Goal: Information Seeking & Learning: Learn about a topic

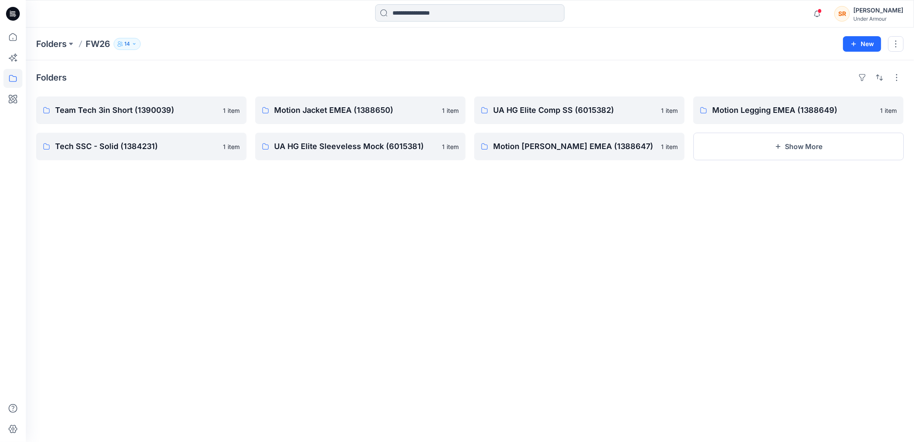
click at [403, 12] on input at bounding box center [469, 12] width 189 height 17
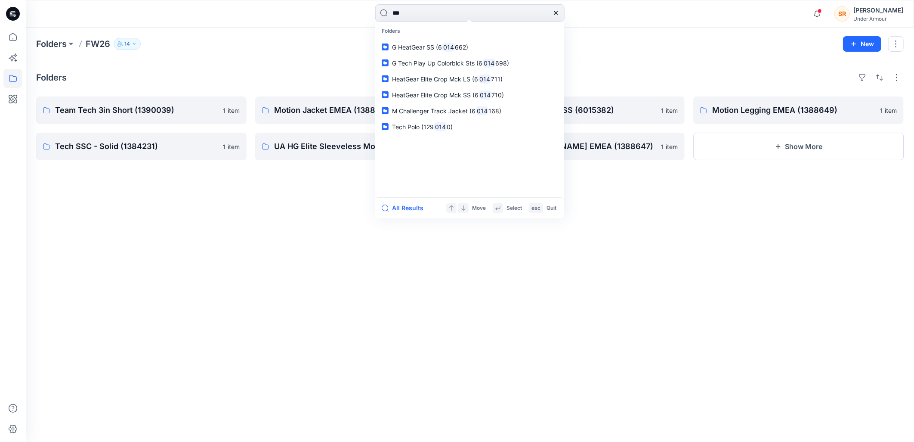
type input "***"
click at [461, 81] on span "HeatGear Elite Crop Mck LS (6" at bounding box center [435, 78] width 86 height 7
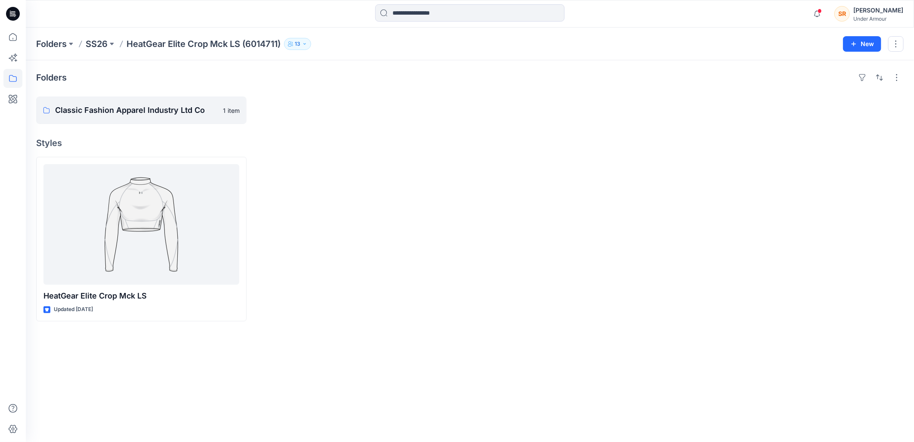
click at [410, 23] on div at bounding box center [469, 13] width 189 height 19
click at [410, 13] on input at bounding box center [469, 12] width 189 height 17
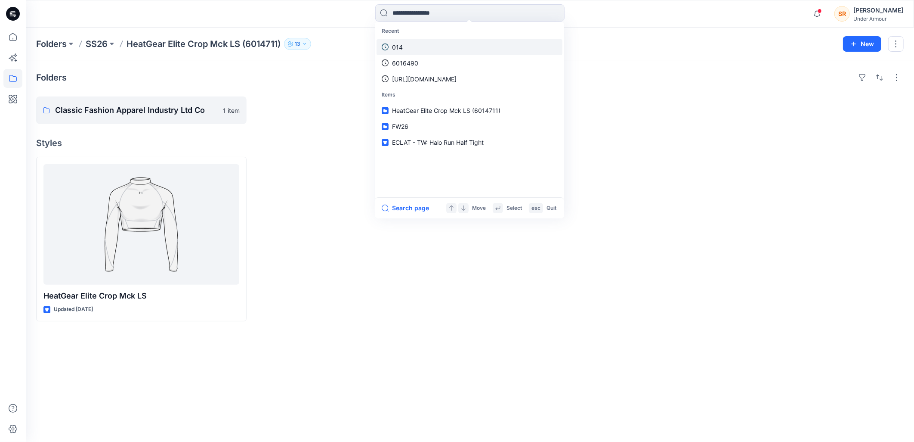
click at [418, 44] on link "014" at bounding box center [470, 47] width 186 height 16
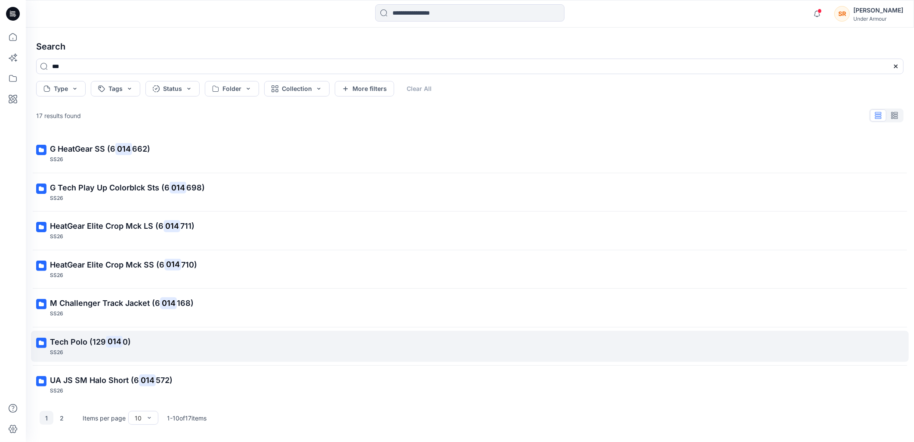
click at [139, 342] on p "Tech Polo (129 014 0)" at bounding box center [469, 342] width 838 height 12
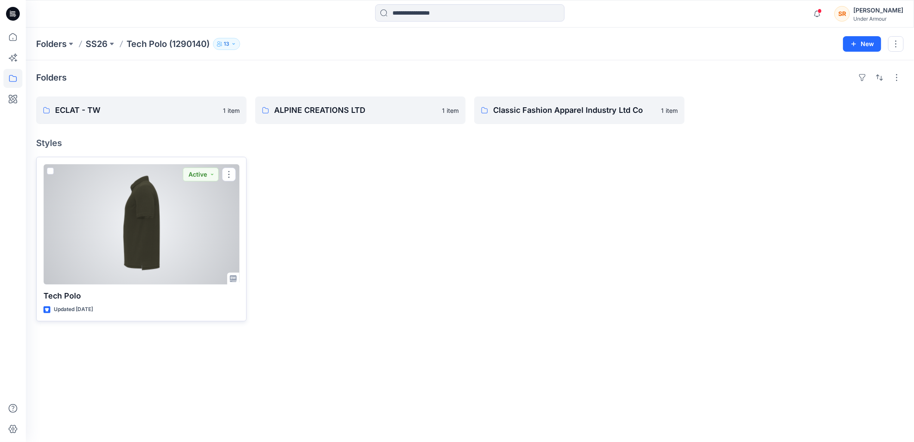
click at [201, 205] on div at bounding box center [141, 224] width 196 height 121
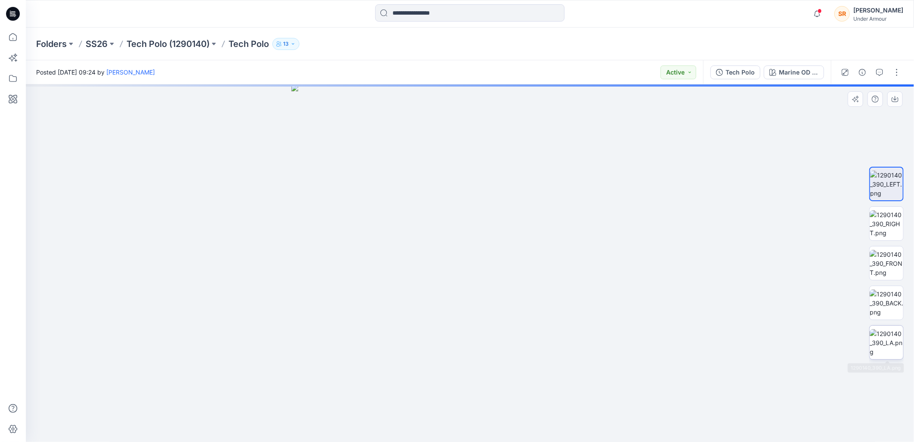
click at [893, 346] on img at bounding box center [887, 342] width 34 height 27
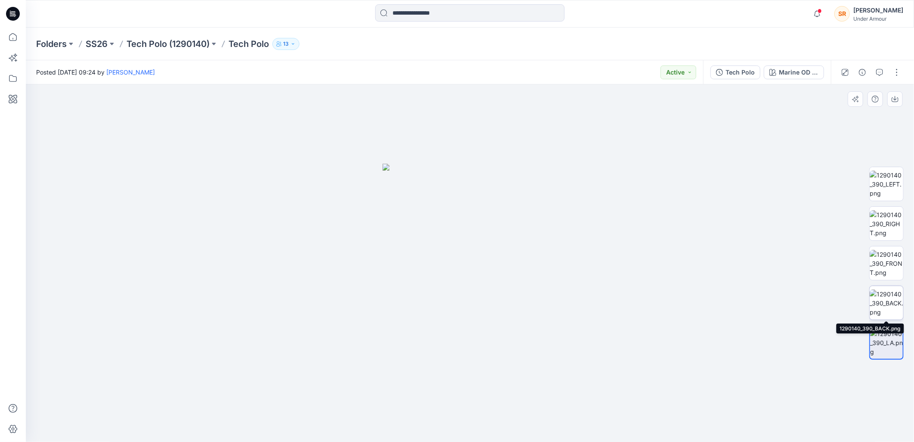
click at [888, 293] on img at bounding box center [887, 302] width 34 height 27
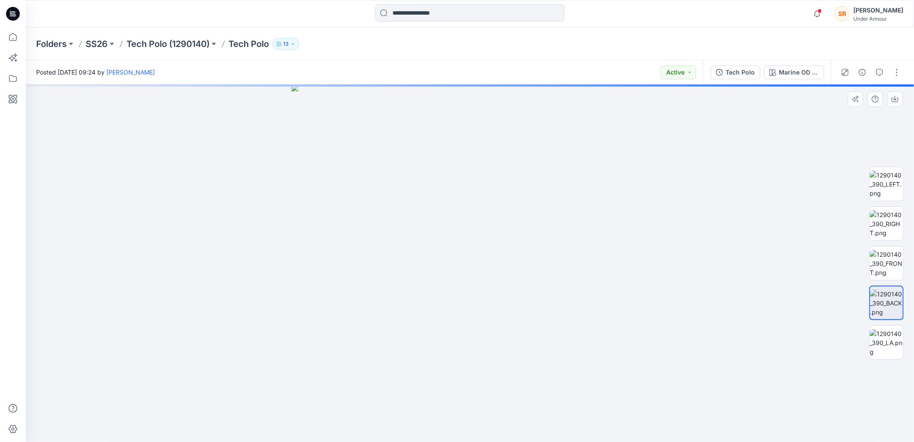
click at [823, 290] on div at bounding box center [470, 263] width 888 height 358
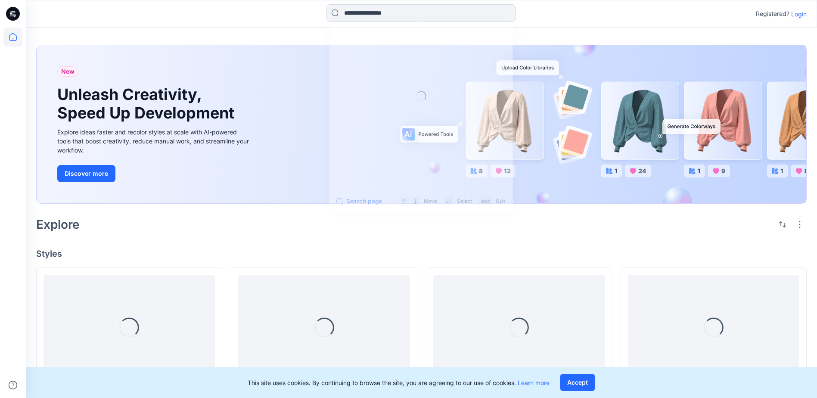
click at [355, 14] on input at bounding box center [420, 12] width 189 height 17
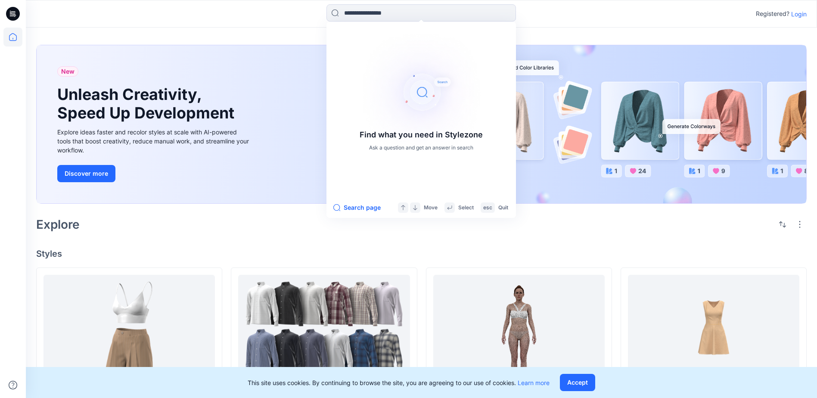
click at [15, 94] on div at bounding box center [12, 213] width 19 height 370
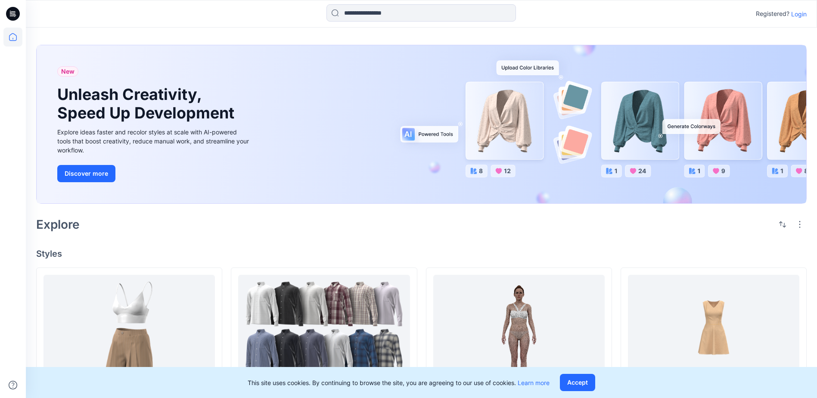
click at [797, 13] on p "Login" at bounding box center [798, 13] width 15 height 9
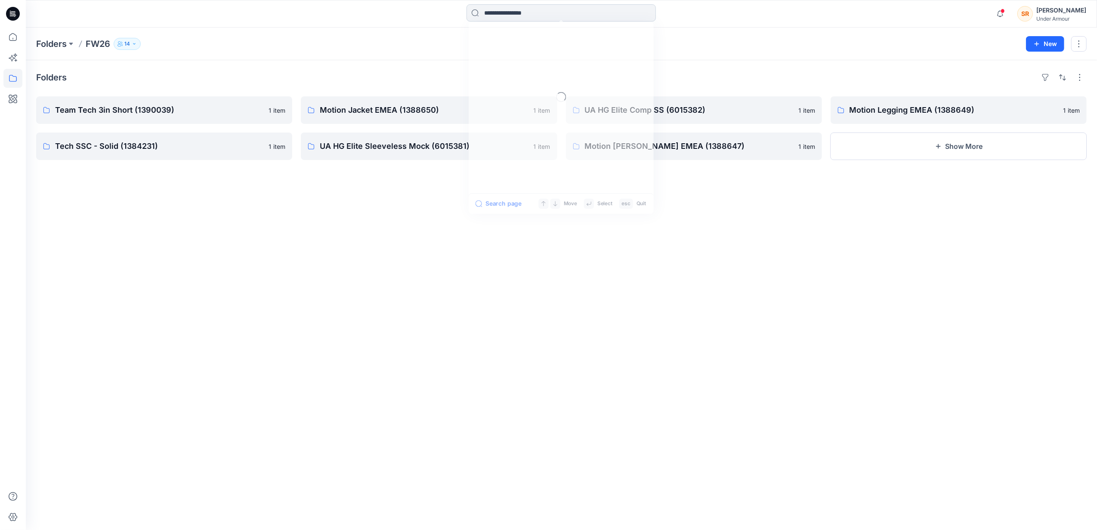
click at [509, 9] on input at bounding box center [561, 12] width 189 height 17
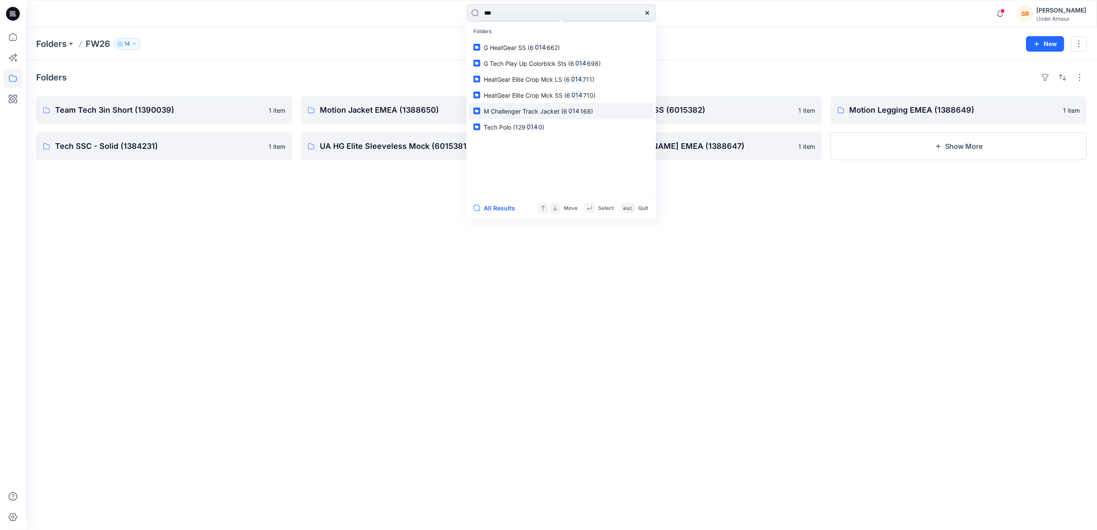
type input "***"
click at [541, 114] on p "M Challenger Track Jacket (6 014 168)" at bounding box center [539, 110] width 110 height 9
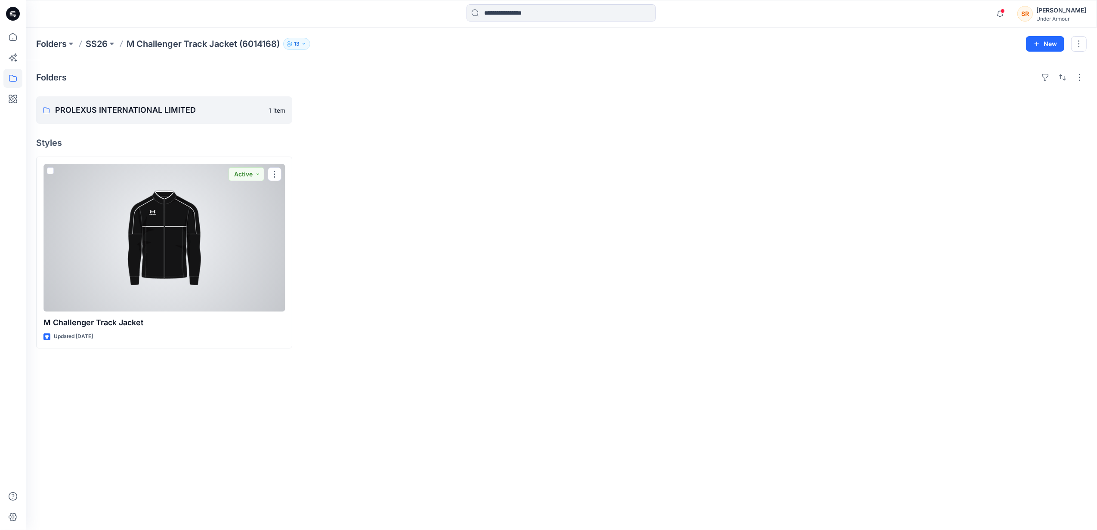
click at [157, 243] on div at bounding box center [163, 238] width 241 height 148
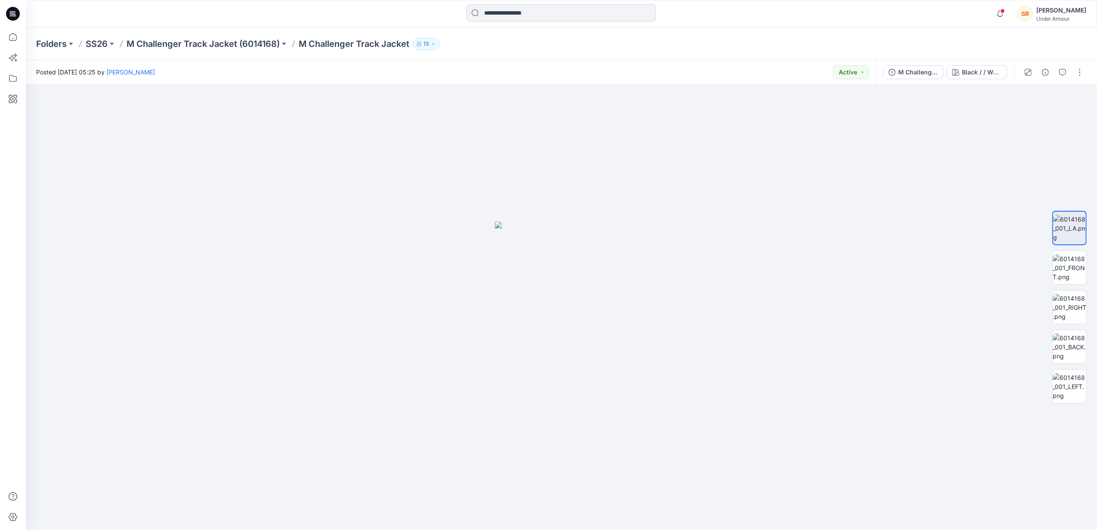
click at [507, 16] on input at bounding box center [561, 12] width 189 height 17
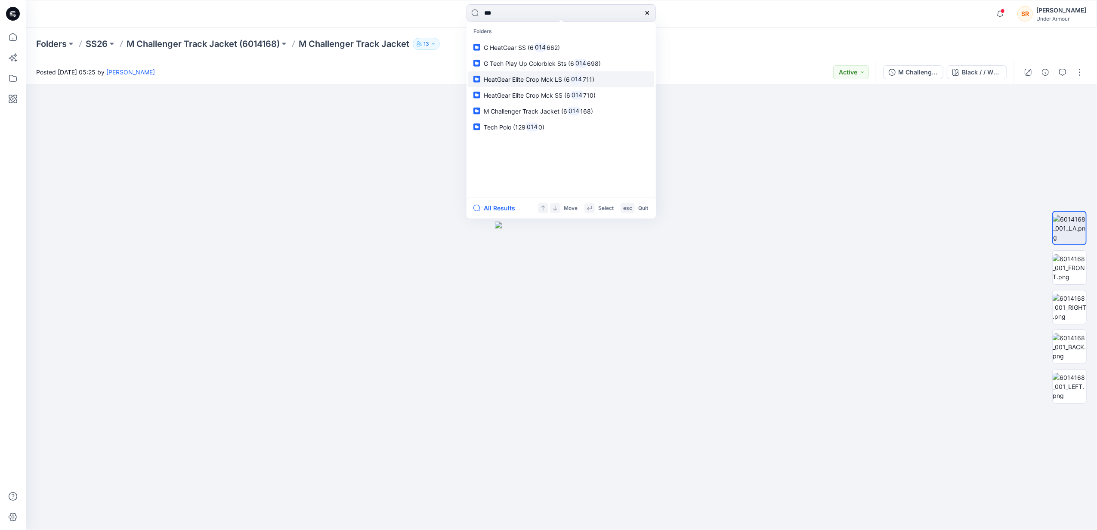
type input "***"
click at [610, 78] on link "HeatGear Elite Crop Mck LS (6 014 711)" at bounding box center [561, 79] width 186 height 16
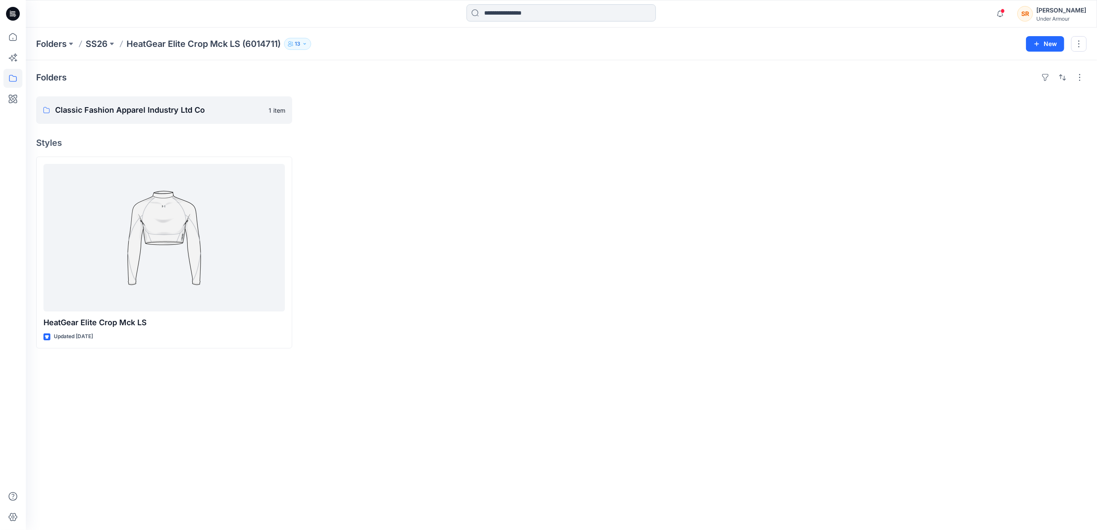
click at [501, 15] on input at bounding box center [561, 12] width 189 height 17
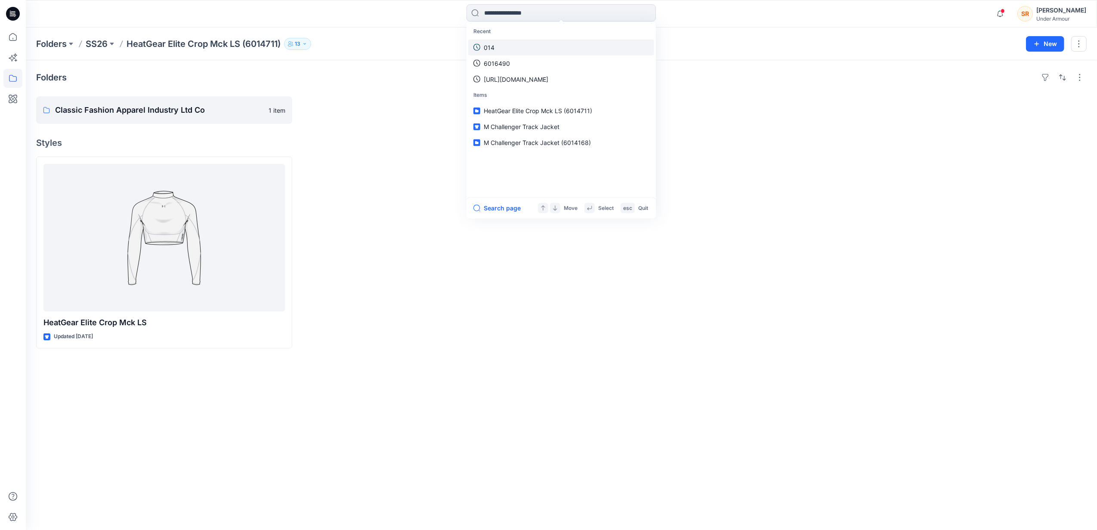
drag, startPoint x: 499, startPoint y: 33, endPoint x: 498, endPoint y: 41, distance: 8.2
click at [498, 38] on p "Recent" at bounding box center [561, 32] width 186 height 16
click at [498, 41] on link "014" at bounding box center [561, 47] width 186 height 16
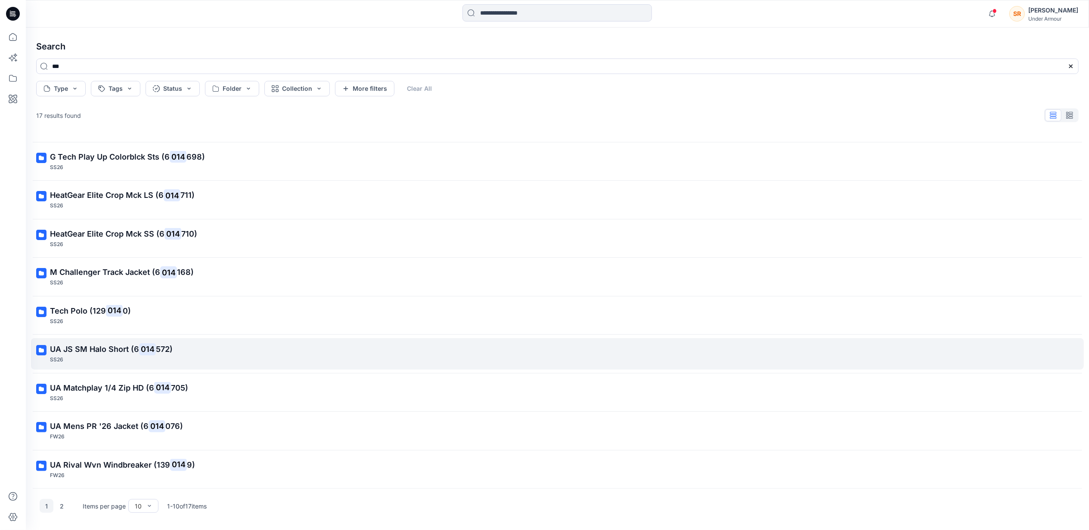
scroll to position [0, 0]
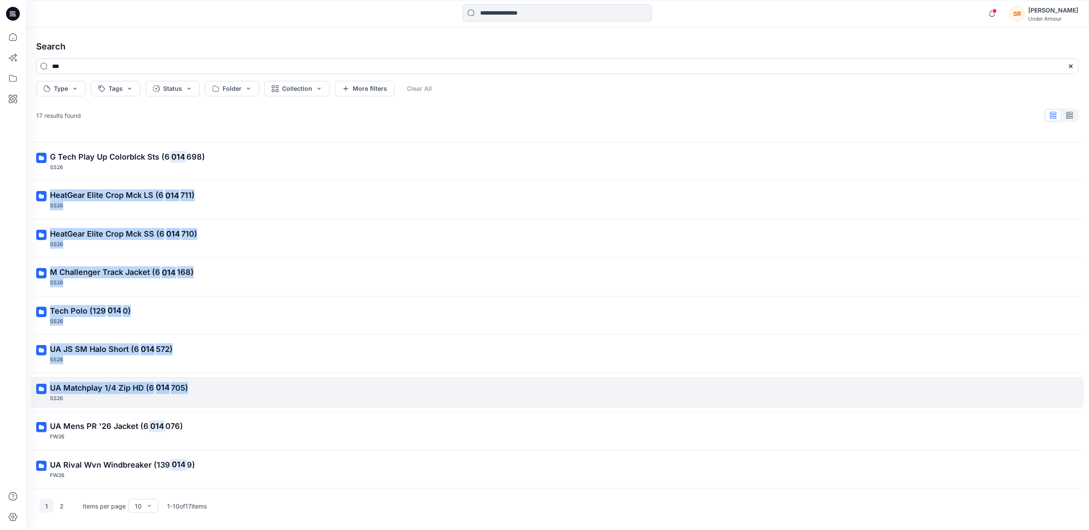
drag, startPoint x: 162, startPoint y: 400, endPoint x: 183, endPoint y: 388, distance: 23.5
click at [183, 388] on div "G HeatGear SS (6 014 662) SS26 G Tech Play Up Colorblck Sts (6 014 698) SS26 He…" at bounding box center [557, 311] width 1056 height 355
drag, startPoint x: 183, startPoint y: 388, endPoint x: 170, endPoint y: 388, distance: 12.9
drag, startPoint x: 170, startPoint y: 388, endPoint x: 257, endPoint y: 395, distance: 87.7
click at [257, 395] on div "Search *** Type Tags Status Folder Collection More filters Clear All 17 results…" at bounding box center [557, 279] width 1063 height 503
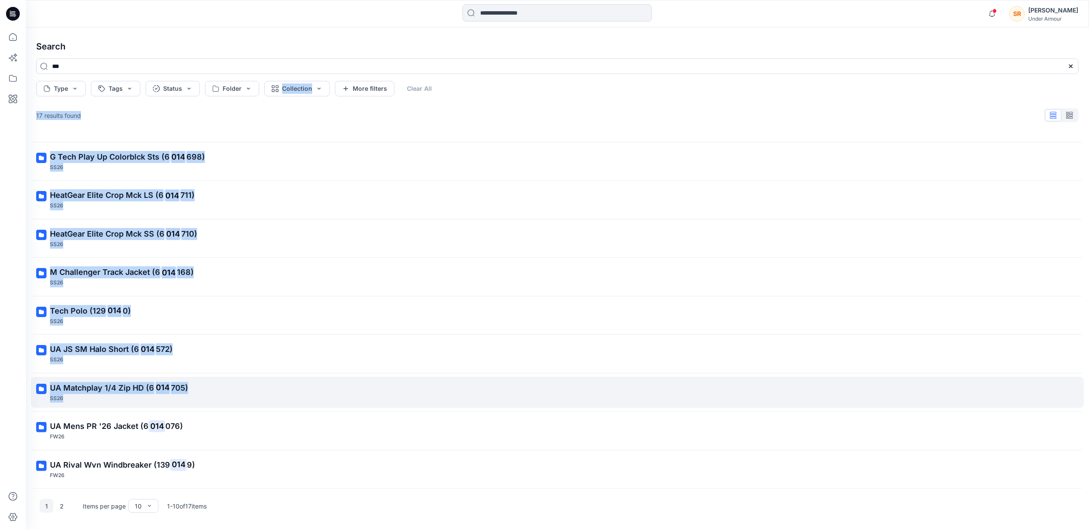
drag, startPoint x: 257, startPoint y: 395, endPoint x: 162, endPoint y: 384, distance: 95.4
drag, startPoint x: 162, startPoint y: 384, endPoint x: 162, endPoint y: 393, distance: 9.0
click at [162, 393] on span "UA Matchplay 1/4 Zip HD (6 014 705)" at bounding box center [119, 388] width 138 height 12
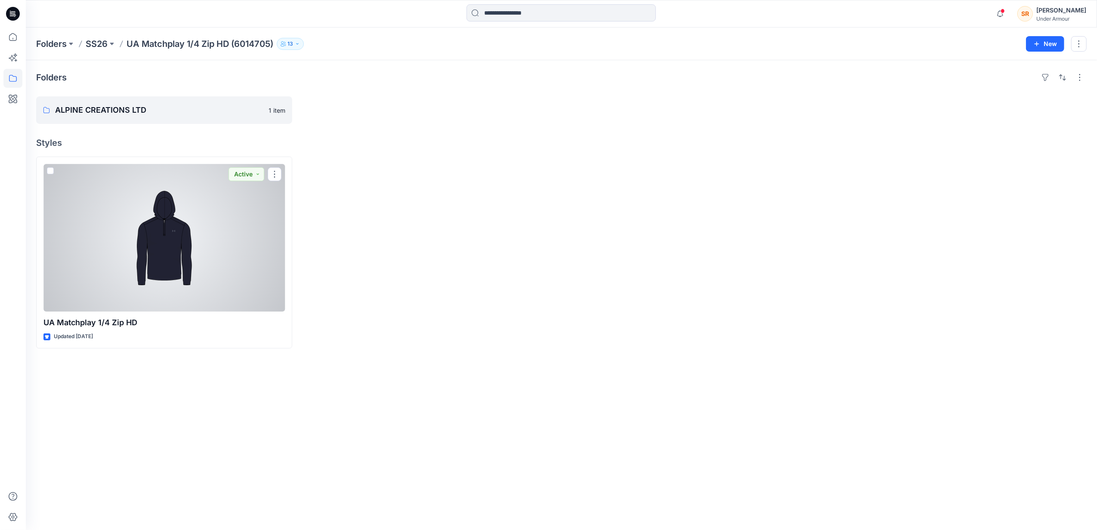
drag, startPoint x: 147, startPoint y: 323, endPoint x: 106, endPoint y: 285, distance: 56.0
click at [106, 285] on div at bounding box center [163, 238] width 241 height 148
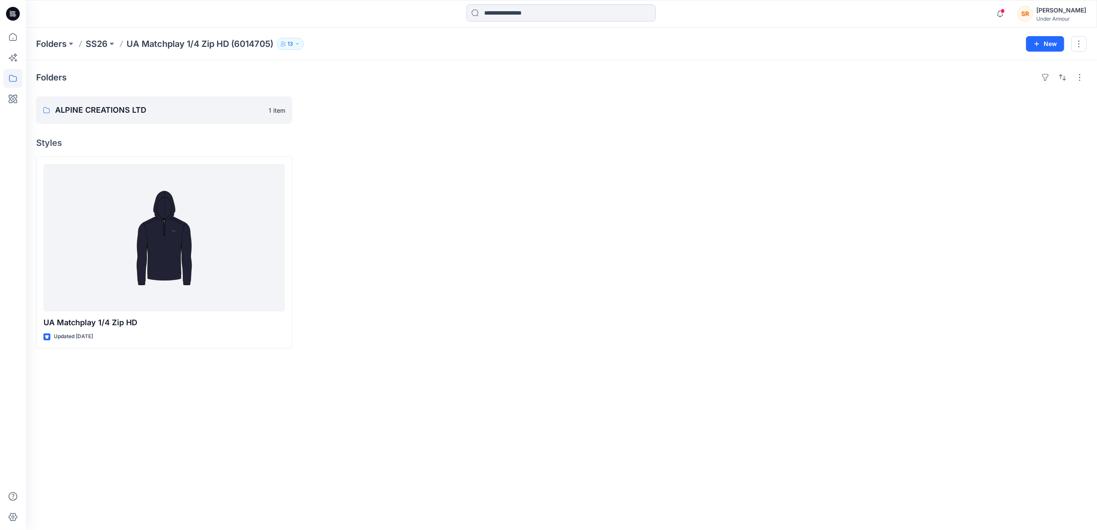
click at [496, 7] on input at bounding box center [561, 12] width 189 height 17
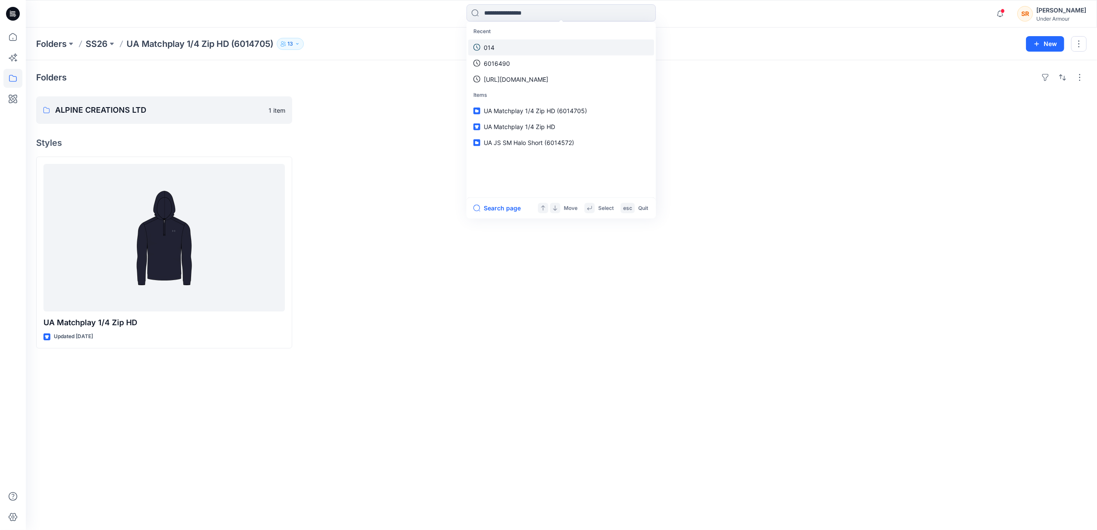
click at [500, 42] on link "014" at bounding box center [561, 47] width 186 height 16
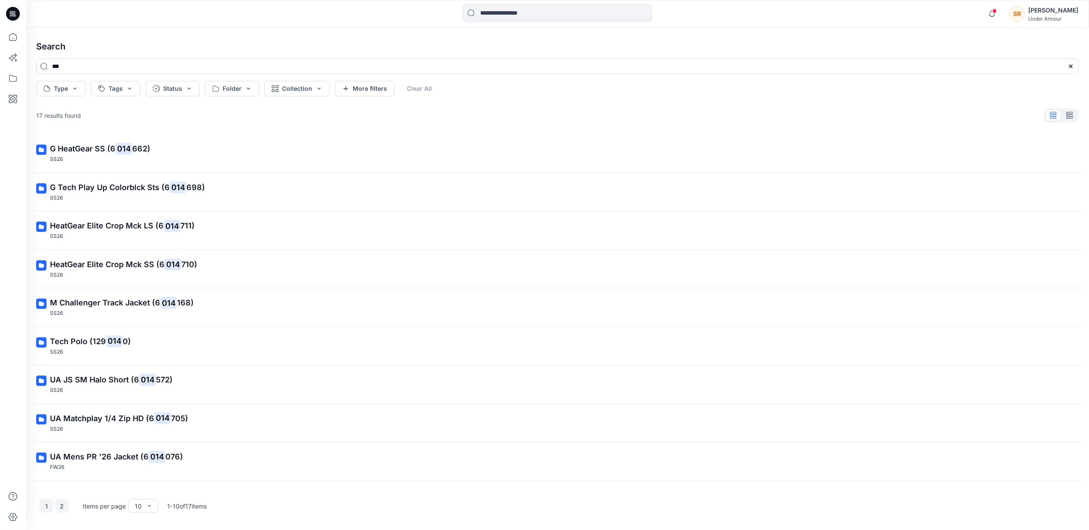
click at [68, 512] on button "2" at bounding box center [62, 506] width 14 height 14
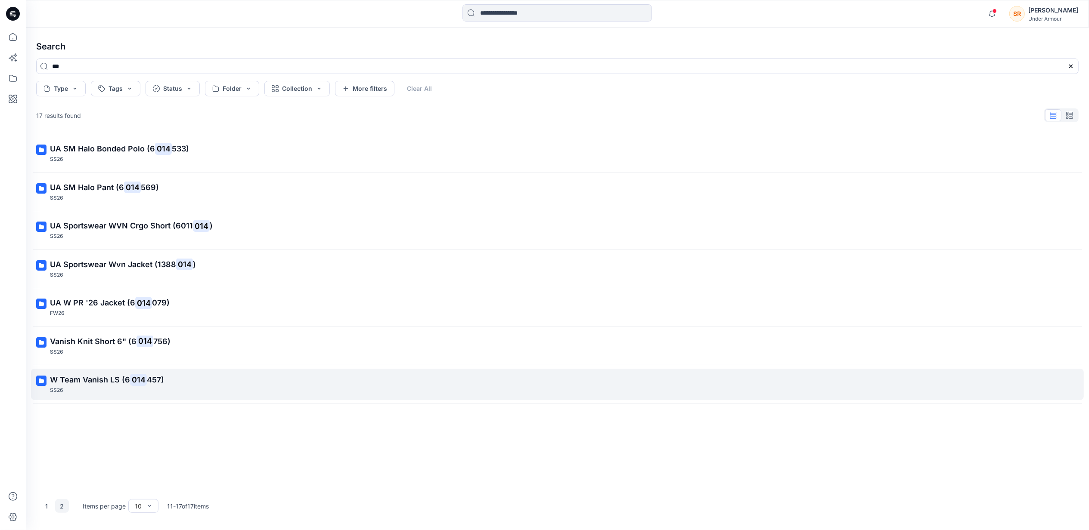
click at [154, 384] on span "457)" at bounding box center [155, 379] width 17 height 9
